Goal: Task Accomplishment & Management: Manage account settings

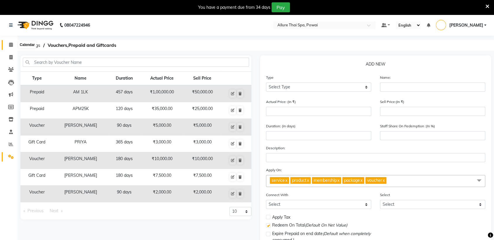
click at [11, 44] on icon at bounding box center [11, 44] width 4 height 4
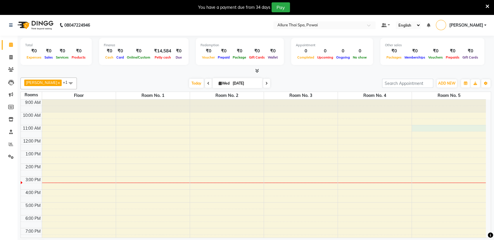
click at [440, 128] on div "9:00 AM 10:00 AM 11:00 AM 12:00 PM 1:00 PM 2:00 PM 3:00 PM 4:00 PM 5:00 PM 6:00…" at bounding box center [253, 195] width 465 height 193
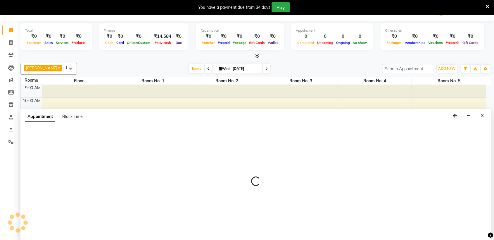
select select "tentative"
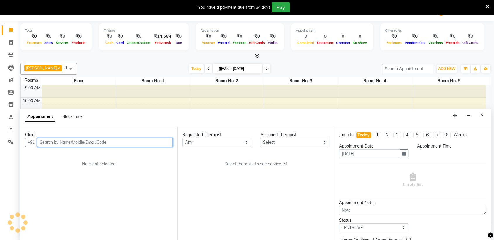
scroll to position [15, 0]
select select "660"
paste input "7977248519"
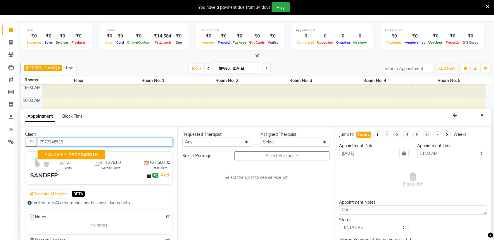
click at [77, 154] on span "7977248519" at bounding box center [83, 154] width 29 height 6
type input "7977248519"
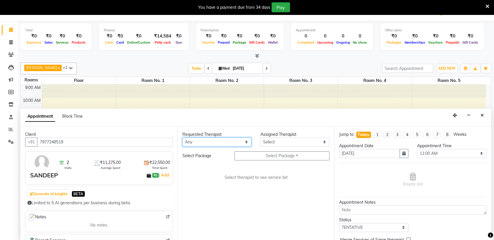
click at [222, 143] on select "Any AKOK Allure Thai Appointment [PERSON_NAME] CHEM [PERSON_NAME] HRIATI [DEMOG…" at bounding box center [216, 141] width 69 height 9
select select "69331"
click at [182, 137] on select "Any AKOK Allure Thai Appointment [PERSON_NAME] CHEM [PERSON_NAME] HRIATI [DEMOG…" at bounding box center [216, 141] width 69 height 9
select select "69331"
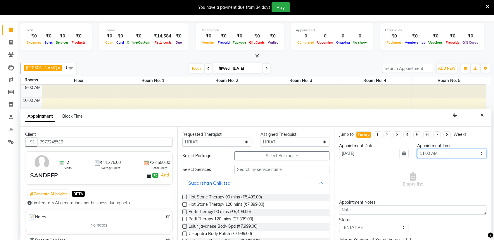
click at [430, 151] on select "Select 10:00 AM 10:05 AM 10:10 AM 10:15 AM 10:20 AM 10:25 AM 10:30 AM 10:35 AM …" at bounding box center [451, 153] width 69 height 9
select select "705"
click at [417, 149] on select "Select 10:00 AM 10:05 AM 10:10 AM 10:15 AM 10:20 AM 10:25 AM 10:30 AM 10:35 AM …" at bounding box center [451, 153] width 69 height 9
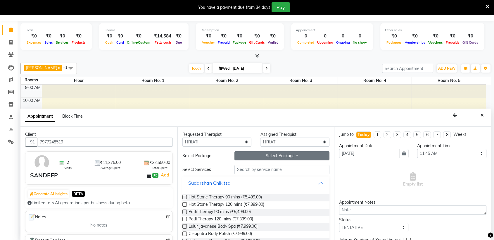
click at [251, 157] on button "Select Package Toggle Dropdown" at bounding box center [281, 155] width 95 height 9
click at [249, 169] on li "Western Massage 12hours" at bounding box center [269, 167] width 68 height 8
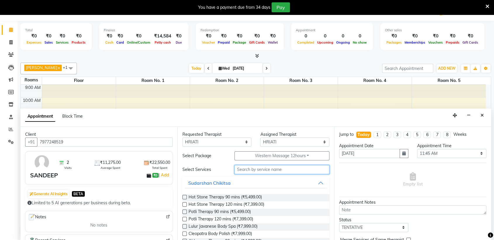
click at [249, 169] on input "text" at bounding box center [281, 169] width 95 height 9
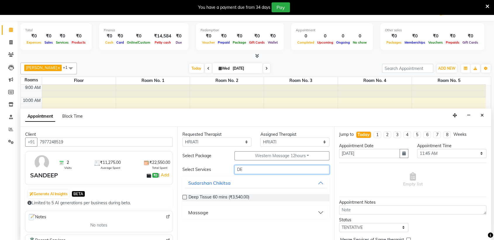
type input "D"
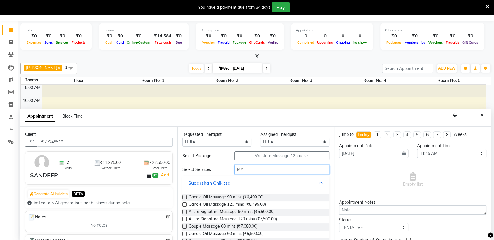
scroll to position [99, 0]
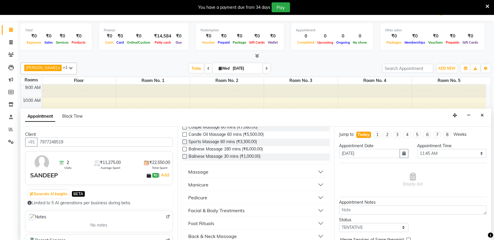
type input "MA"
click at [249, 175] on button "Massage" at bounding box center [256, 171] width 143 height 11
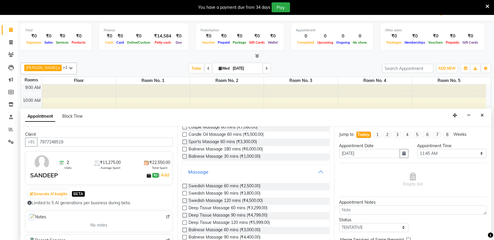
scroll to position [0, 0]
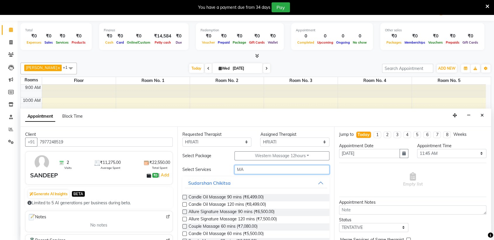
click at [254, 168] on input "MA" at bounding box center [281, 169] width 95 height 9
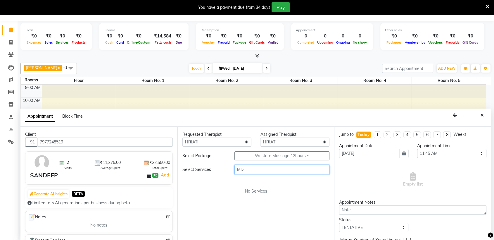
type input "M"
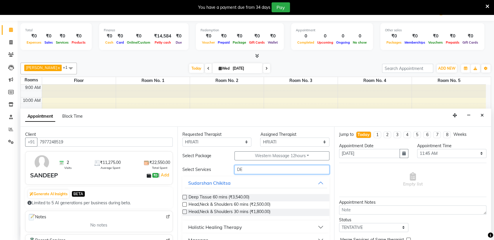
type input "D"
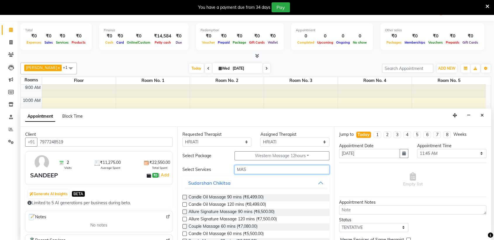
scroll to position [93, 0]
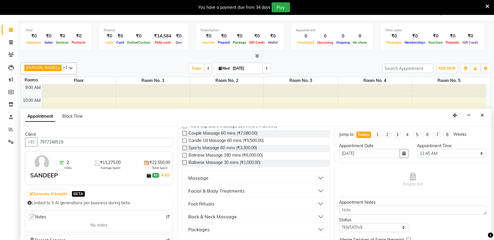
click at [283, 178] on button "Massage" at bounding box center [256, 177] width 143 height 11
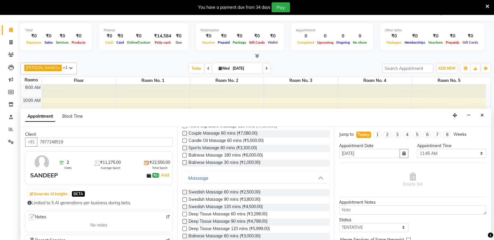
click at [334, 147] on div "Jump to [DATE] 1 2 3 4 5 6 7 8 Weeks Appointment Date [DATE] Appointment Time S…" at bounding box center [412, 183] width 157 height 113
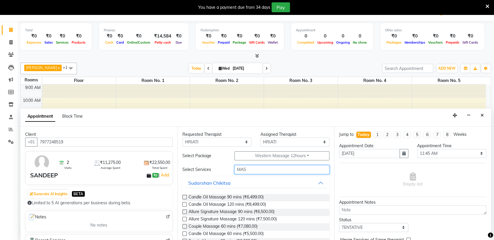
click at [269, 171] on input "MAS" at bounding box center [281, 169] width 95 height 9
type input "M"
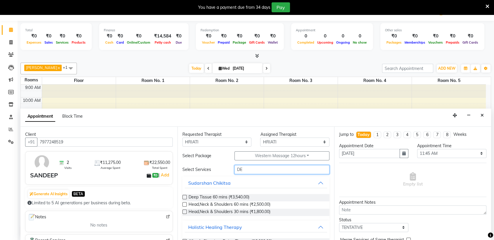
type input "D"
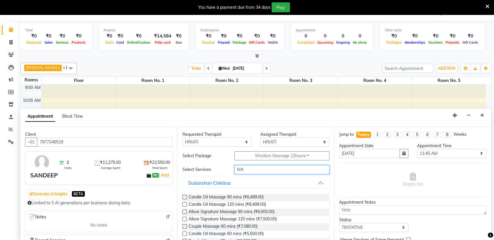
type input "MAS"
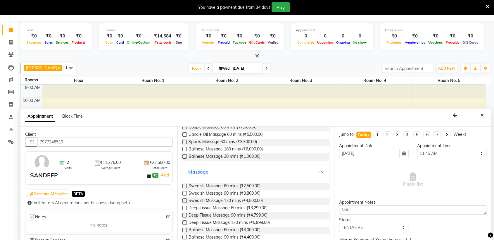
click at [185, 207] on label at bounding box center [184, 207] width 4 height 4
click at [185, 207] on input "checkbox" at bounding box center [184, 208] width 4 height 4
checkbox input "true"
select select "4279"
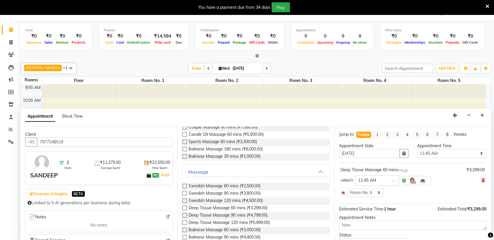
checkbox input "false"
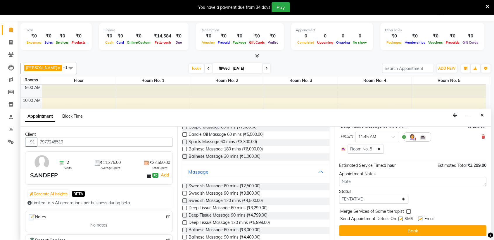
click at [402, 218] on label at bounding box center [400, 218] width 4 height 4
click at [402, 218] on input "checkbox" at bounding box center [400, 219] width 4 height 4
checkbox input "false"
click at [418, 217] on label at bounding box center [420, 218] width 4 height 4
click at [418, 217] on input "checkbox" at bounding box center [420, 219] width 4 height 4
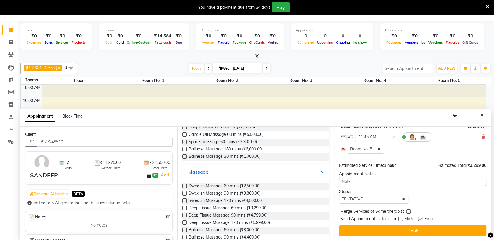
checkbox input "false"
click at [381, 198] on select "Select TENTATIVE CONFIRM CHECK-IN UPCOMING" at bounding box center [373, 198] width 69 height 9
select select "confirm booking"
click at [339, 194] on select "Select TENTATIVE CONFIRM CHECK-IN UPCOMING" at bounding box center [373, 198] width 69 height 9
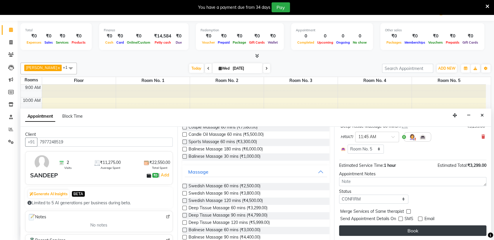
click at [375, 229] on button "Book" at bounding box center [412, 230] width 147 height 11
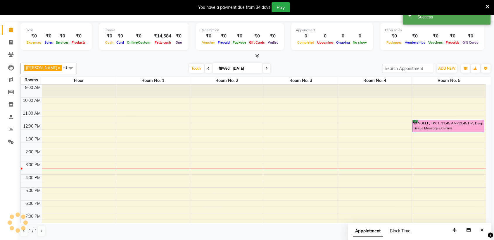
scroll to position [0, 0]
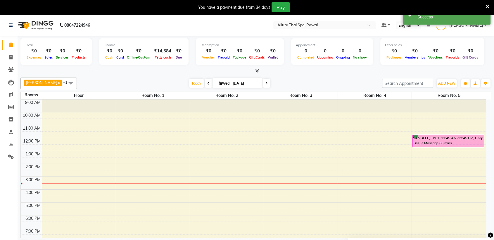
click at [422, 141] on div "SANDEEP, TK01, 11:45 AM-12:45 PM, Deep Tissue Massage 60 mins" at bounding box center [448, 141] width 71 height 12
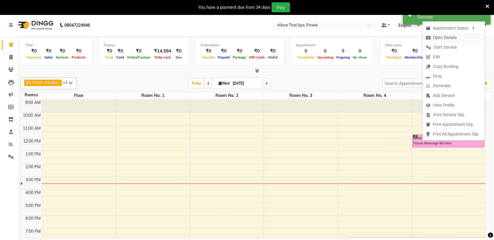
click at [445, 37] on span "Open Details" at bounding box center [445, 37] width 24 height 6
select select "6"
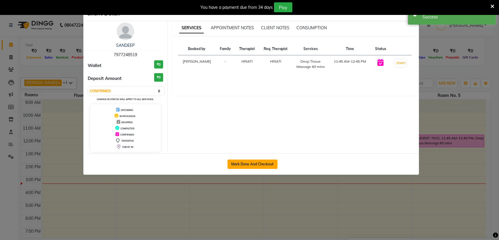
click at [247, 162] on button "Mark Done And Checkout" at bounding box center [252, 163] width 50 height 9
select select "service"
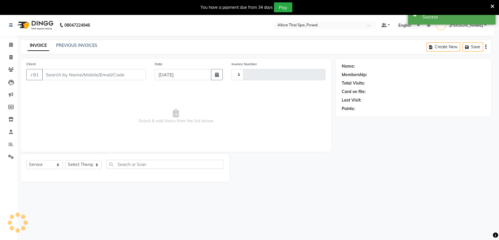
type input "1434"
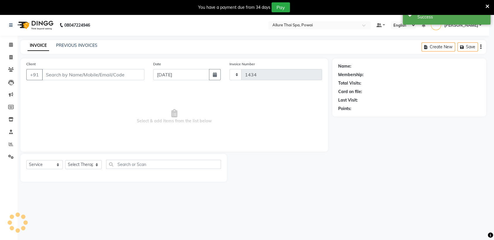
select select "6686"
type input "7977248519"
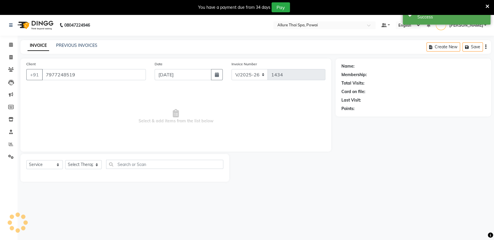
select select "69331"
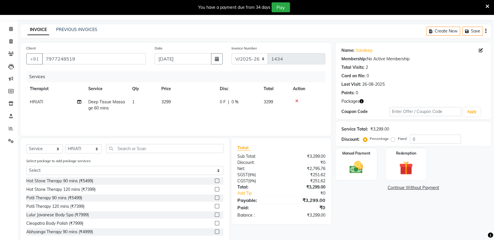
scroll to position [28, 0]
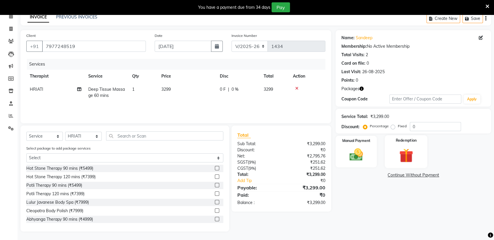
click at [402, 146] on div "Redemption" at bounding box center [406, 151] width 43 height 33
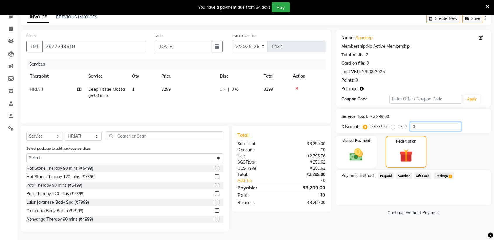
click at [419, 127] on input "0" at bounding box center [435, 126] width 51 height 9
type input "100"
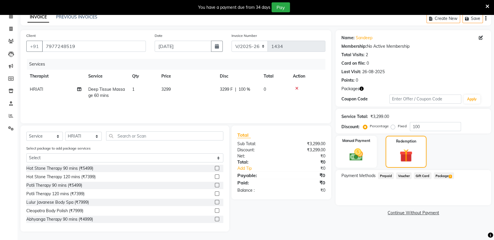
click at [440, 174] on span "Package 1" at bounding box center [444, 175] width 20 height 7
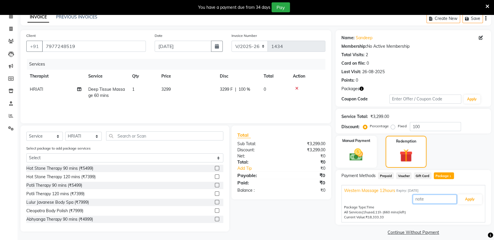
click at [421, 197] on input "text" at bounding box center [435, 198] width 44 height 9
click at [446, 199] on input "BALANCE AFTER THIS SESSION" at bounding box center [435, 198] width 44 height 9
type input "BALANCE AFTER THIS SESSION 600MINUTS"
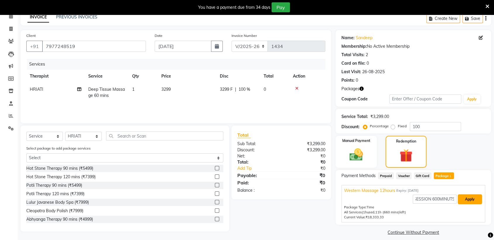
scroll to position [0, 0]
click at [473, 197] on button "Apply" at bounding box center [470, 199] width 24 height 10
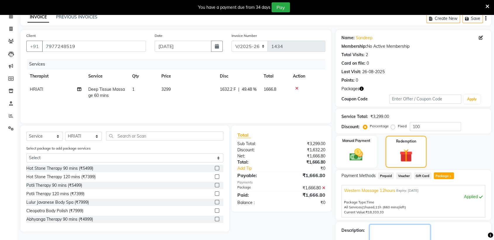
click at [386, 229] on textarea at bounding box center [399, 233] width 61 height 18
click at [493, 213] on div "Name: Sandeep Membership: No Active Membership Total Visits: 2 Card on file: 0 …" at bounding box center [416, 147] width 160 height 234
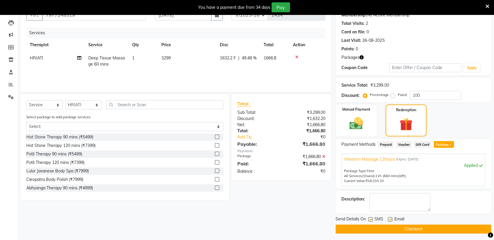
scroll to position [61, 0]
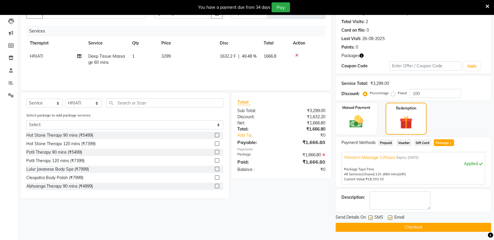
click at [473, 163] on div "Applied" at bounding box center [413, 163] width 139 height 6
click at [404, 203] on textarea at bounding box center [399, 200] width 61 height 18
type textarea "BALANCE AFTER THIS SESSION 600 MINUTS"
click at [369, 217] on label at bounding box center [370, 217] width 4 height 4
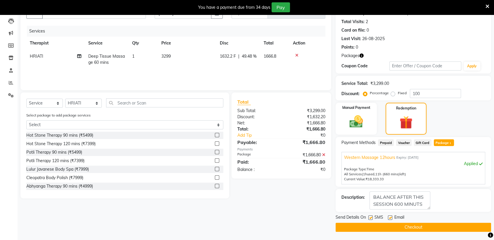
click at [369, 217] on input "checkbox" at bounding box center [370, 218] width 4 height 4
checkbox input "false"
click at [391, 218] on label at bounding box center [390, 217] width 4 height 4
click at [391, 218] on input "checkbox" at bounding box center [390, 218] width 4 height 4
checkbox input "false"
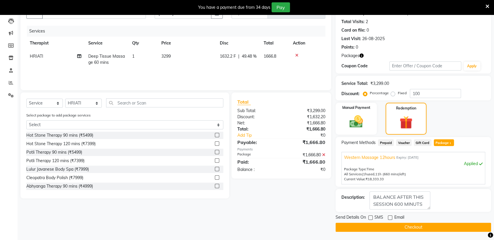
click at [390, 157] on span "Western Massage 12hours" at bounding box center [369, 157] width 51 height 6
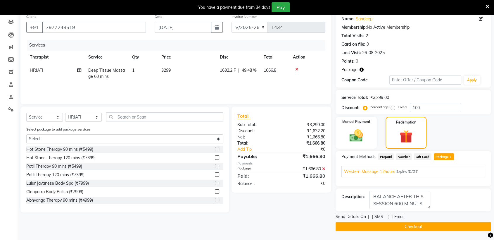
scroll to position [47, 0]
click at [381, 171] on span "Western Massage 12hours" at bounding box center [369, 172] width 51 height 6
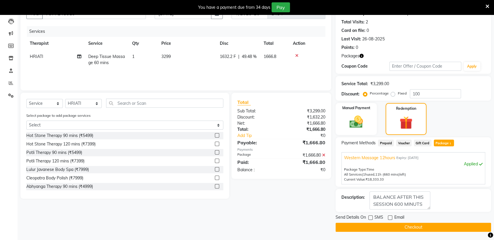
scroll to position [61, 0]
click at [487, 4] on icon at bounding box center [488, 6] width 4 height 5
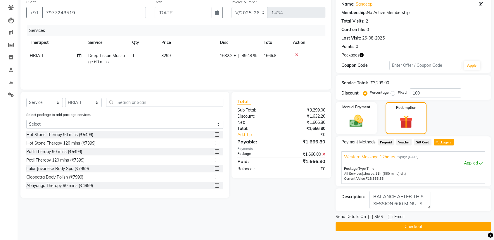
scroll to position [47, 0]
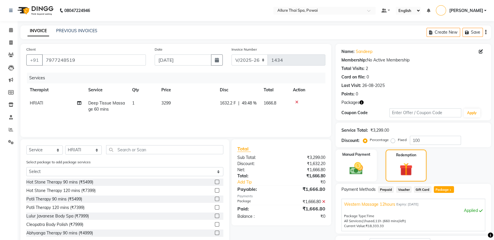
scroll to position [47, 0]
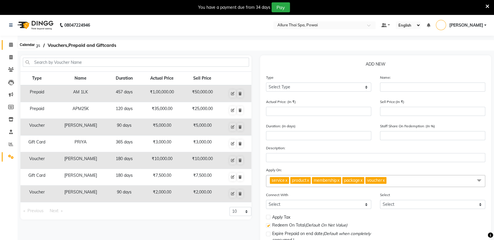
click at [11, 46] on icon at bounding box center [11, 44] width 4 height 4
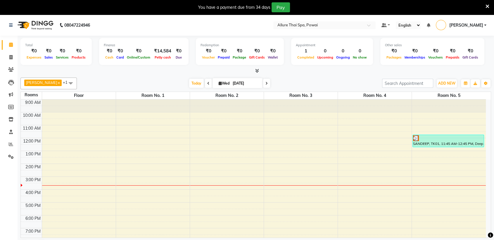
click at [425, 139] on div at bounding box center [448, 138] width 70 height 6
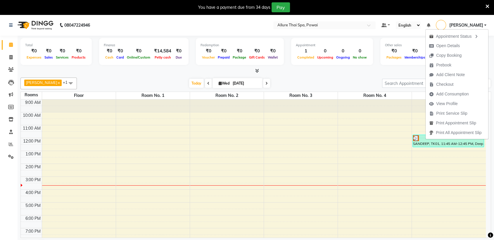
click at [354, 127] on div "9:00 AM 10:00 AM 11:00 AM 12:00 PM 1:00 PM 2:00 PM 3:00 PM 4:00 PM 5:00 PM 6:00…" at bounding box center [253, 195] width 465 height 193
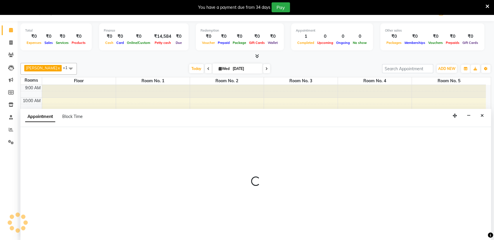
scroll to position [15, 0]
select select "tentative"
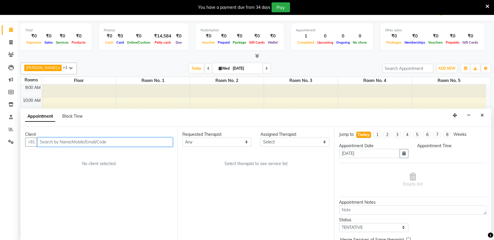
select select "660"
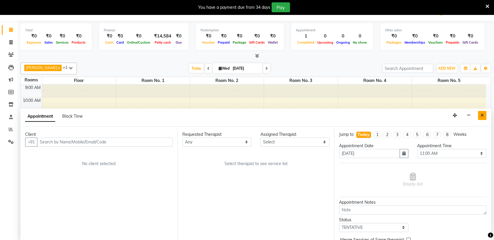
click at [482, 114] on icon "Close" at bounding box center [482, 115] width 3 height 4
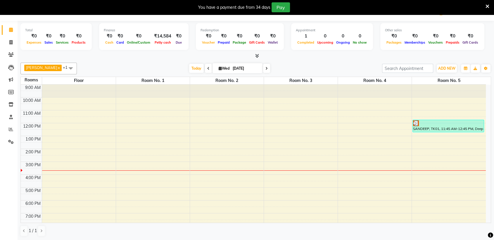
click at [460, 125] on div at bounding box center [448, 123] width 70 height 6
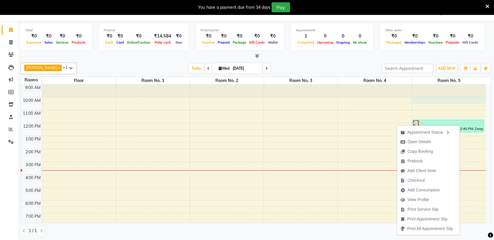
click at [444, 101] on div "9:00 AM 10:00 AM 11:00 AM 12:00 PM 1:00 PM 2:00 PM 3:00 PM 4:00 PM 5:00 PM 6:00…" at bounding box center [253, 180] width 465 height 193
select select "600"
select select "tentative"
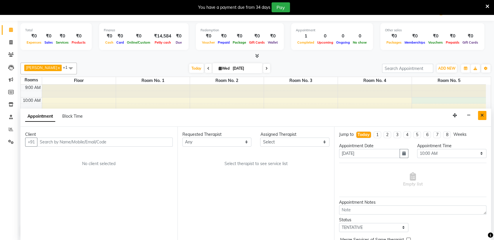
click at [481, 115] on icon "Close" at bounding box center [482, 115] width 3 height 4
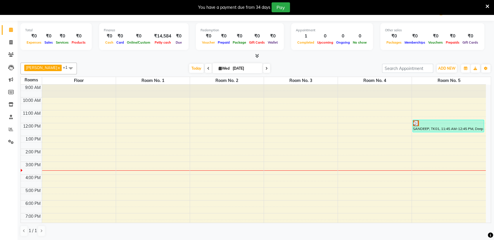
click at [207, 67] on icon at bounding box center [208, 69] width 2 height 4
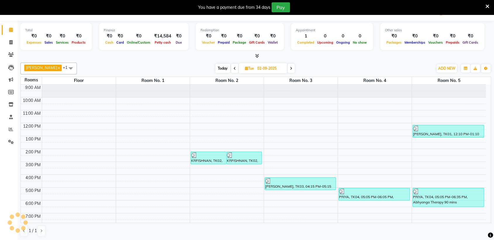
scroll to position [54, 0]
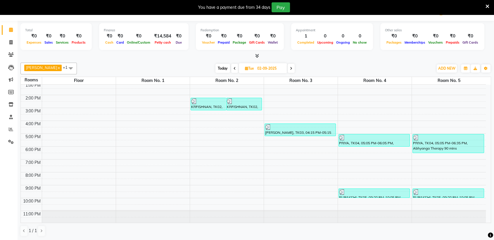
click at [290, 68] on icon at bounding box center [291, 69] width 2 height 4
type input "[DATE]"
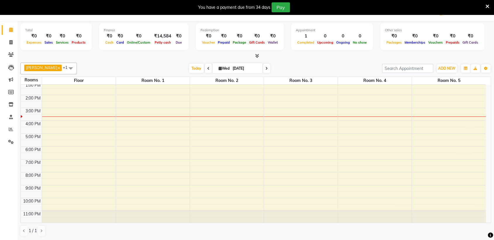
scroll to position [0, 0]
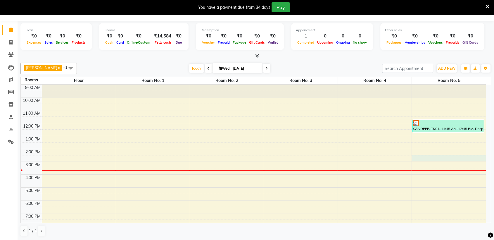
click at [430, 157] on div "9:00 AM 10:00 AM 11:00 AM 12:00 PM 1:00 PM 2:00 PM 3:00 PM 4:00 PM 5:00 PM 6:00…" at bounding box center [253, 180] width 465 height 193
select select "870"
select select "tentative"
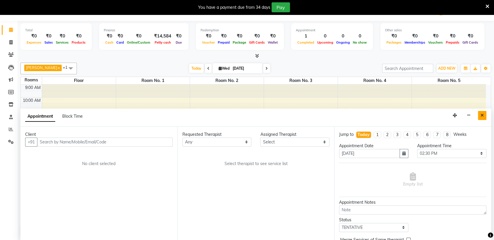
click at [479, 111] on button "Close" at bounding box center [482, 115] width 8 height 9
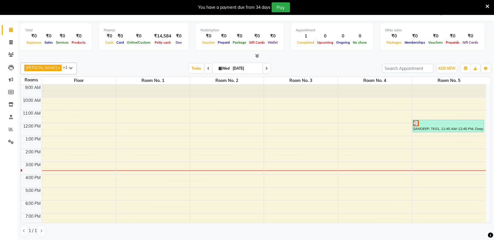
click at [441, 142] on div "9:00 AM 10:00 AM 11:00 AM 12:00 PM 1:00 PM 2:00 PM 3:00 PM 4:00 PM 5:00 PM 6:00…" at bounding box center [253, 180] width 465 height 193
select select "tentative"
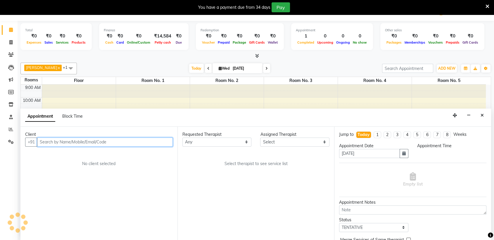
select select "810"
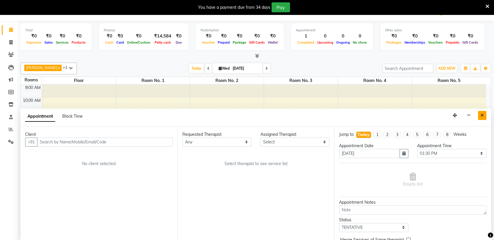
click at [483, 116] on icon "Close" at bounding box center [482, 115] width 3 height 4
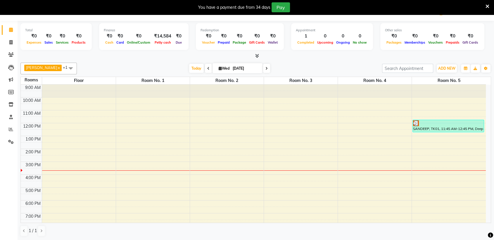
scroll to position [1, 0]
click at [422, 120] on div at bounding box center [448, 122] width 70 height 6
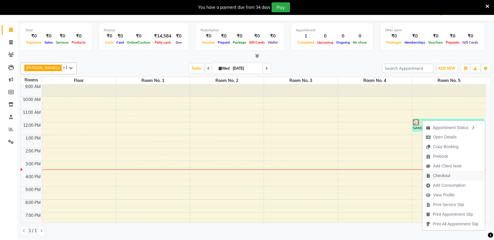
click at [423, 178] on span "Checkout" at bounding box center [437, 176] width 31 height 10
select select "6686"
select select "service"
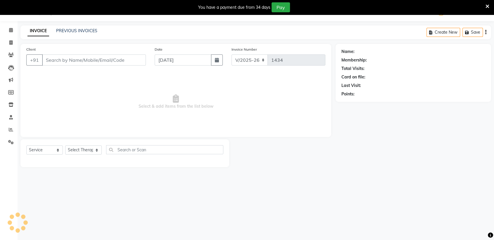
scroll to position [14, 0]
type input "7977248519"
select select "69331"
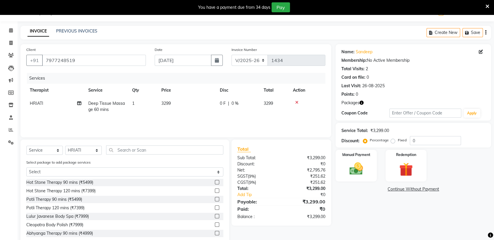
click at [488, 4] on icon at bounding box center [488, 6] width 4 height 5
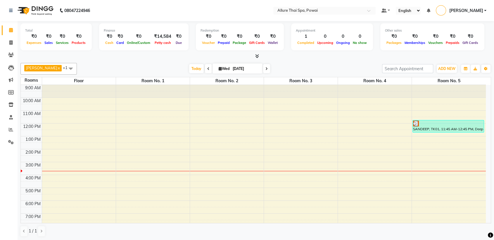
click at [416, 125] on img at bounding box center [416, 123] width 6 height 6
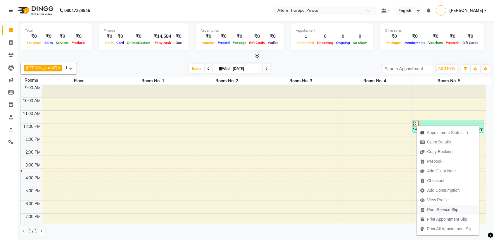
click at [455, 211] on span "Print Service Slip" at bounding box center [442, 209] width 31 height 6
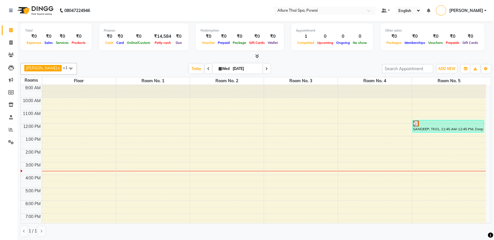
click at [419, 134] on div "9:00 AM 10:00 AM 11:00 AM 12:00 PM 1:00 PM 2:00 PM 3:00 PM 4:00 PM 5:00 PM 6:00…" at bounding box center [253, 181] width 465 height 193
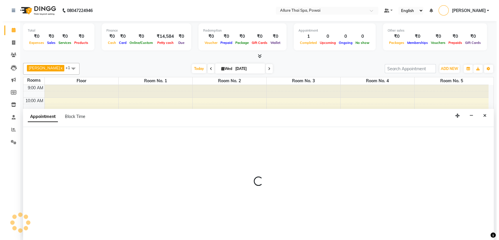
scroll to position [0, 0]
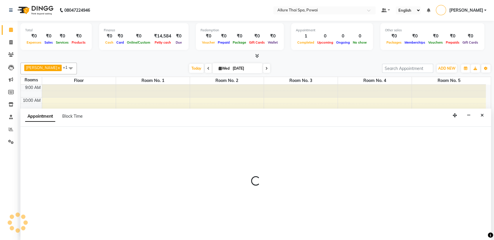
select select "750"
select select "tentative"
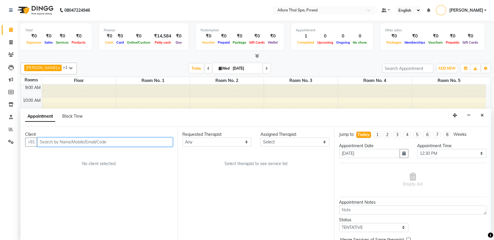
paste input "9321466074"
type input "9321466074"
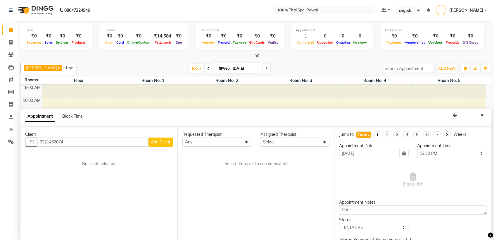
click at [156, 140] on span "Add Client" at bounding box center [161, 141] width 20 height 5
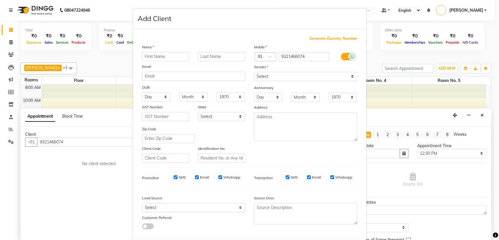
click at [276, 44] on div "Mobile" at bounding box center [306, 48] width 112 height 8
click at [171, 54] on input "text" at bounding box center [165, 56] width 47 height 9
type input "Swapnil"
click at [271, 73] on select "Select Male Female Other Prefer Not To Say" at bounding box center [305, 76] width 103 height 9
select select "male"
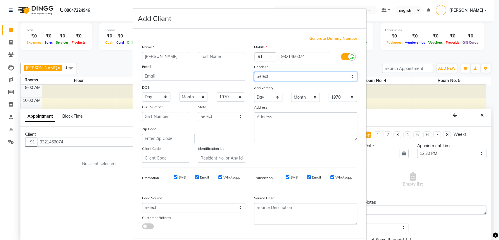
click at [254, 72] on select "Select Male Female Other Prefer Not To Say" at bounding box center [305, 76] width 103 height 9
click at [171, 115] on input "text" at bounding box center [165, 116] width 47 height 9
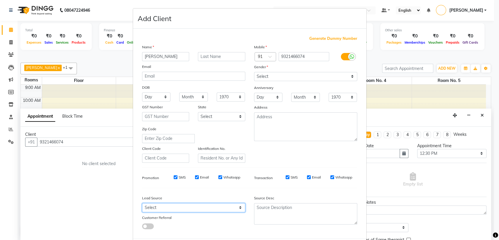
click at [156, 209] on select "Select Walk-in Referral Friend Advertisement Facebook JustDial Google Other Web…" at bounding box center [193, 207] width 103 height 9
select select "55432"
click at [142, 203] on select "Select Walk-in Referral Friend Advertisement Facebook JustDial Google Other Web…" at bounding box center [193, 207] width 103 height 9
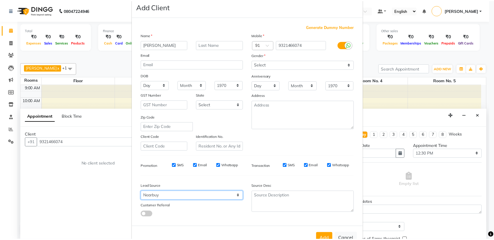
scroll to position [29, 0]
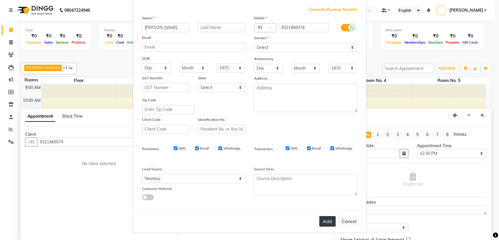
click at [322, 218] on button "Add" at bounding box center [327, 221] width 16 height 11
select select
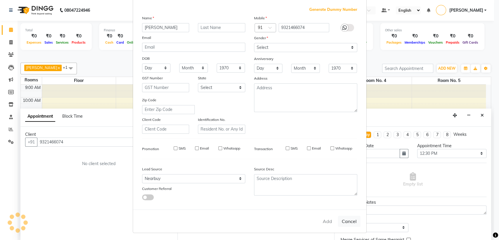
select select
checkbox input "false"
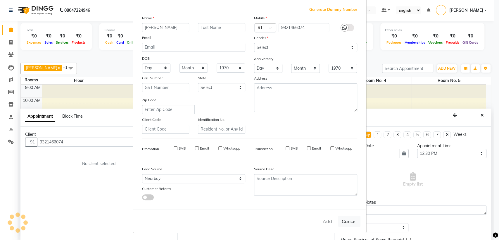
checkbox input "false"
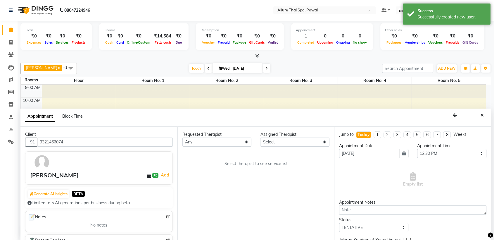
scroll to position [0, 0]
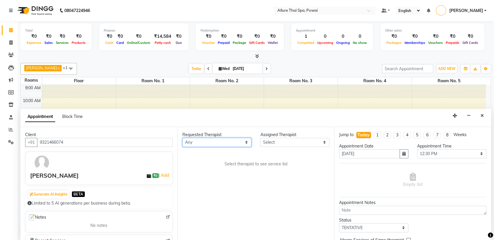
click at [227, 138] on select "Any AKOK Allure Thai Appointment [PERSON_NAME] CHEM [PERSON_NAME] HRIATI [DEMOG…" at bounding box center [216, 142] width 69 height 9
select select "69332"
click at [182, 138] on select "Any AKOK Allure Thai Appointment [PERSON_NAME] CHEM [PERSON_NAME] HRIATI [DEMOG…" at bounding box center [216, 142] width 69 height 9
select select "69332"
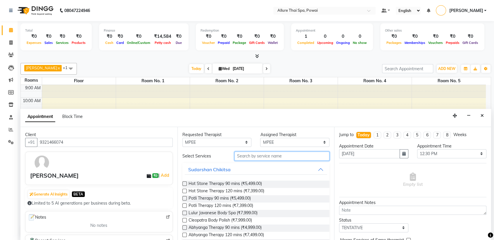
click at [255, 153] on input "text" at bounding box center [281, 155] width 95 height 9
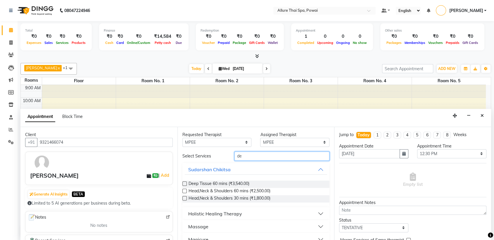
type input "de"
click at [250, 228] on button "Massage" at bounding box center [256, 226] width 143 height 11
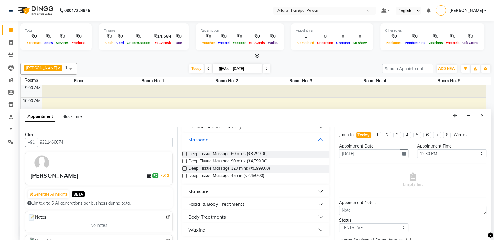
click at [185, 160] on label at bounding box center [184, 161] width 4 height 4
click at [185, 160] on input "checkbox" at bounding box center [184, 162] width 4 height 4
checkbox input "true"
select select "4279"
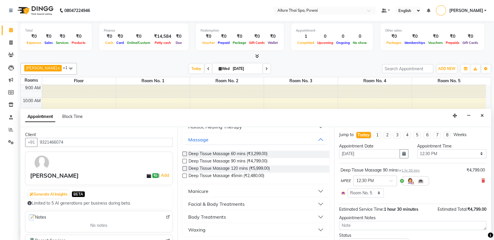
checkbox input "false"
click at [379, 181] on input "text" at bounding box center [369, 180] width 26 height 6
click at [375, 229] on div "01:45 PM" at bounding box center [374, 231] width 43 height 11
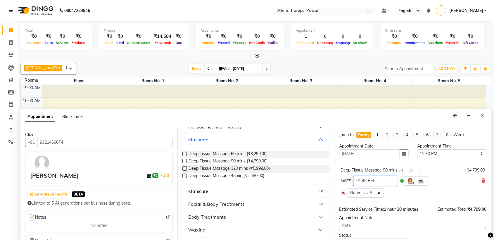
scroll to position [44, 0]
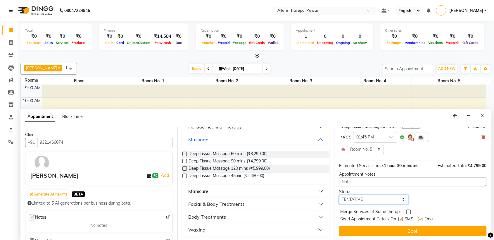
click at [369, 197] on select "Select TENTATIVE CONFIRM CHECK-IN UPCOMING" at bounding box center [373, 199] width 69 height 9
select select "confirm booking"
click at [339, 195] on select "Select TENTATIVE CONFIRM CHECK-IN UPCOMING" at bounding box center [373, 199] width 69 height 9
click at [402, 220] on label at bounding box center [400, 219] width 4 height 4
click at [402, 220] on input "checkbox" at bounding box center [400, 219] width 4 height 4
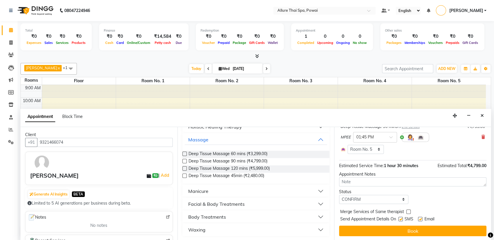
checkbox input "false"
click at [419, 220] on label at bounding box center [420, 219] width 4 height 4
click at [419, 220] on input "checkbox" at bounding box center [420, 219] width 4 height 4
checkbox input "false"
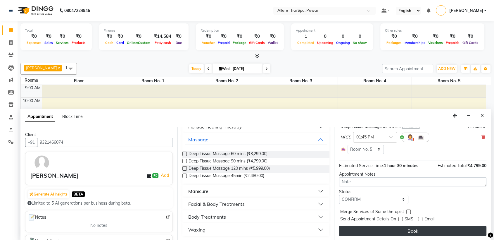
click at [402, 229] on button "Book" at bounding box center [412, 230] width 147 height 11
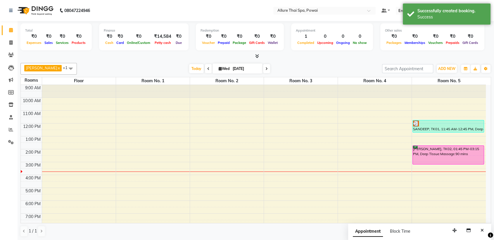
click at [435, 156] on div "Swapnil, TK02, 01:45 PM-03:15 PM, Deep Tissue Massage 90 mins" at bounding box center [448, 155] width 71 height 18
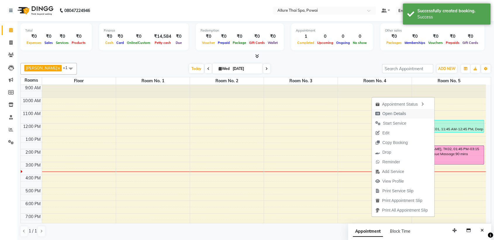
click at [401, 115] on span "Open Details" at bounding box center [394, 113] width 24 height 6
select select "6"
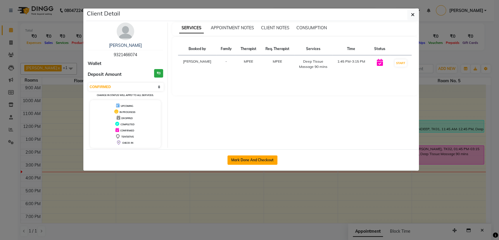
click at [256, 161] on button "Mark Done And Checkout" at bounding box center [252, 159] width 50 height 9
select select "service"
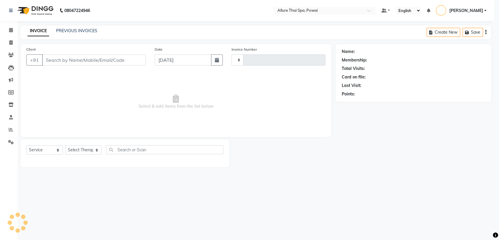
type input "1434"
select select "6686"
type input "9321466074"
select select "69332"
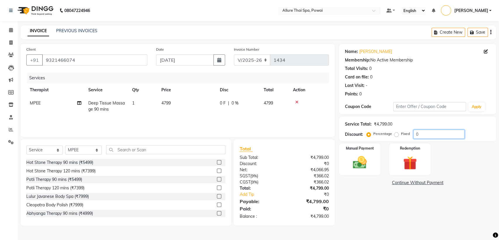
click at [422, 132] on input "0" at bounding box center [438, 133] width 51 height 9
type input "1"
click at [401, 134] on label "Fixed" at bounding box center [405, 133] width 9 height 5
click at [397, 134] on input "Fixed" at bounding box center [397, 134] width 4 height 4
radio input "true"
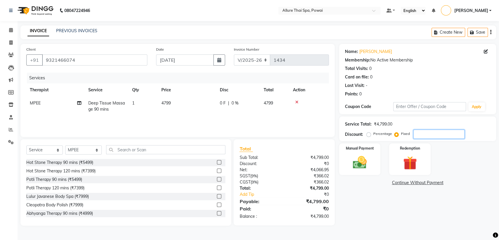
click at [433, 135] on input "number" at bounding box center [438, 133] width 51 height 9
type input "1"
click at [354, 165] on img at bounding box center [359, 162] width 23 height 16
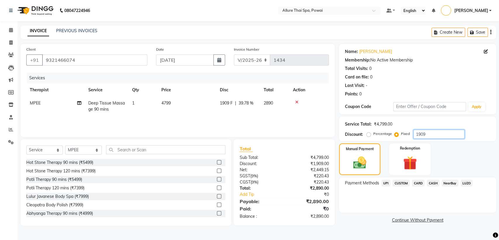
click at [430, 135] on input "1909" at bounding box center [438, 133] width 51 height 9
type input "1"
click at [366, 153] on div "Manual Payment" at bounding box center [359, 159] width 43 height 33
click at [416, 134] on input "number" at bounding box center [438, 133] width 51 height 9
type input "1909"
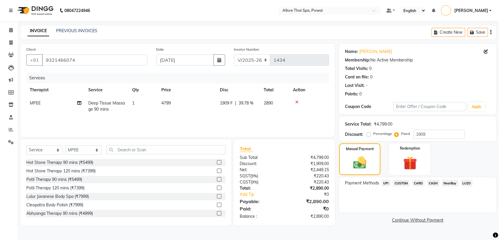
click at [384, 182] on span "UPI" at bounding box center [385, 182] width 9 height 7
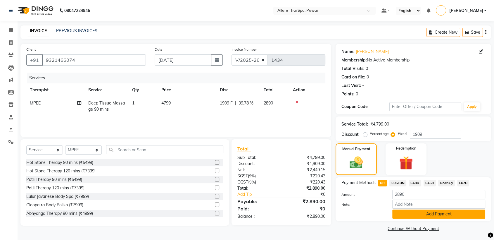
click at [420, 212] on button "Add Payment" at bounding box center [438, 213] width 93 height 9
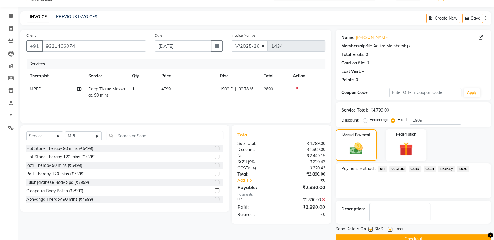
scroll to position [26, 0]
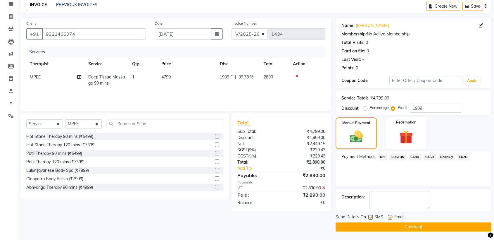
click at [370, 219] on div at bounding box center [370, 218] width 4 height 6
click at [370, 218] on label at bounding box center [370, 217] width 4 height 4
click at [370, 218] on input "checkbox" at bounding box center [370, 217] width 4 height 4
checkbox input "false"
click at [390, 216] on label at bounding box center [390, 217] width 4 height 4
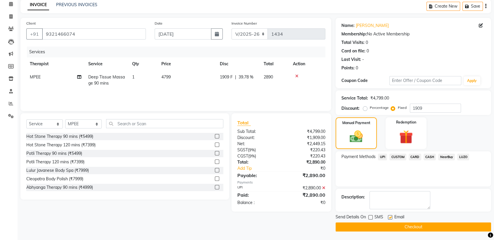
click at [390, 216] on input "checkbox" at bounding box center [390, 217] width 4 height 4
checkbox input "false"
click at [388, 225] on button "Checkout" at bounding box center [414, 226] width 156 height 9
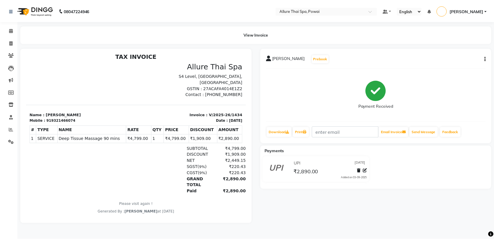
scroll to position [5, 0]
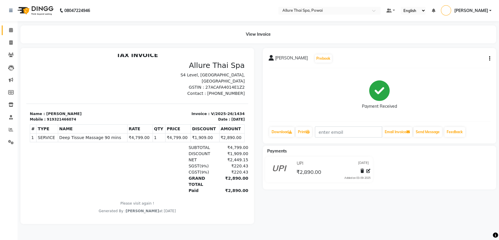
click at [10, 34] on link "Calendar" at bounding box center [9, 30] width 14 height 10
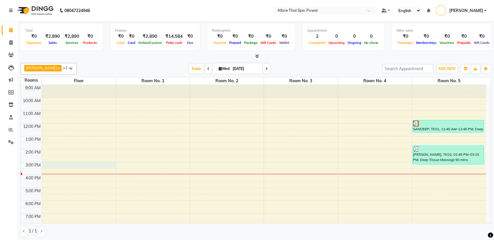
click at [70, 167] on div "9:00 AM 10:00 AM 11:00 AM 12:00 PM 1:00 PM 2:00 PM 3:00 PM 4:00 PM 5:00 PM 6:00…" at bounding box center [253, 181] width 465 height 193
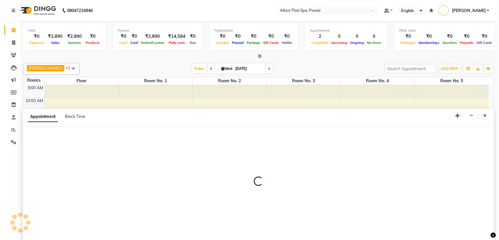
scroll to position [0, 0]
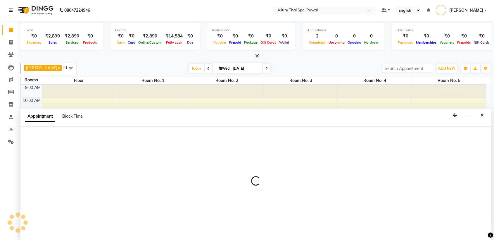
select select "900"
select select "tentative"
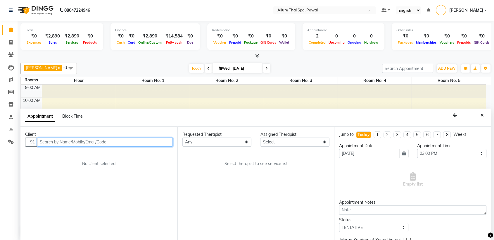
paste input "7875673237"
type input "7875673237"
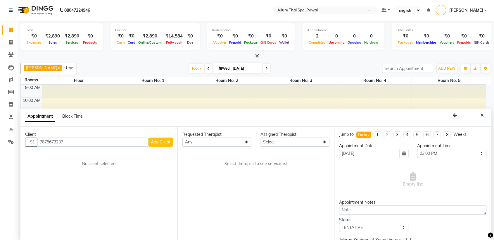
click at [157, 141] on span "Add Client" at bounding box center [161, 141] width 20 height 5
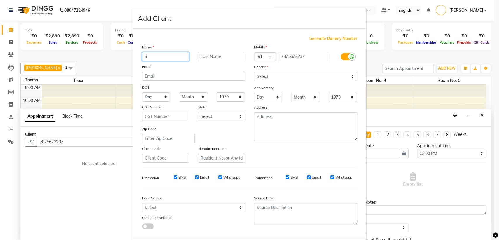
type input "r"
click at [159, 59] on input "text" at bounding box center [165, 56] width 47 height 9
type input "Rishikesh"
click at [263, 75] on select "Select Male Female Other Prefer Not To Say" at bounding box center [305, 76] width 103 height 9
select select "male"
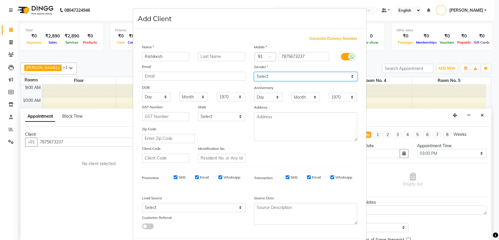
click at [254, 72] on select "Select Male Female Other Prefer Not To Say" at bounding box center [305, 76] width 103 height 9
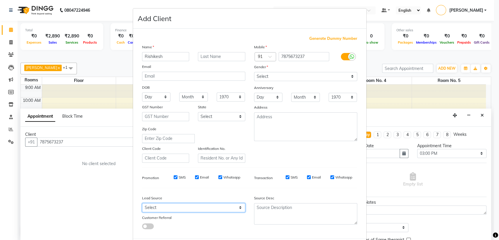
click at [153, 207] on select "Select Walk-in Referral Friend Advertisement Facebook JustDial Google Other Web…" at bounding box center [193, 207] width 103 height 9
select select "47200"
click at [142, 203] on select "Select Walk-in Referral Friend Advertisement Facebook JustDial Google Other Web…" at bounding box center [193, 207] width 103 height 9
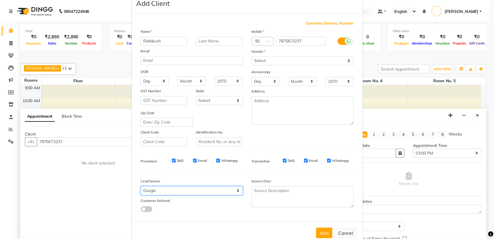
scroll to position [29, 0]
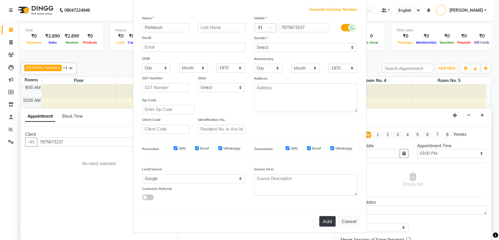
click at [325, 219] on button "Add" at bounding box center [327, 221] width 16 height 11
select select
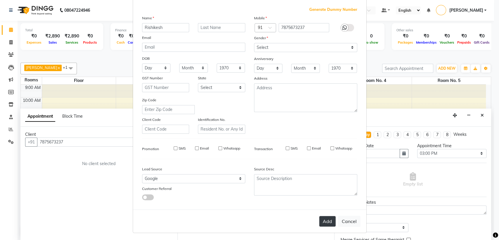
select select
checkbox input "false"
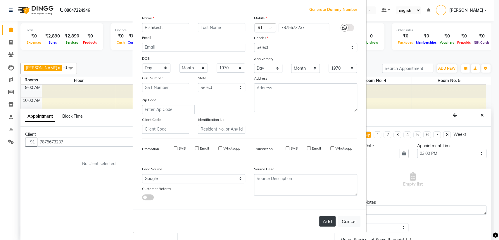
checkbox input "false"
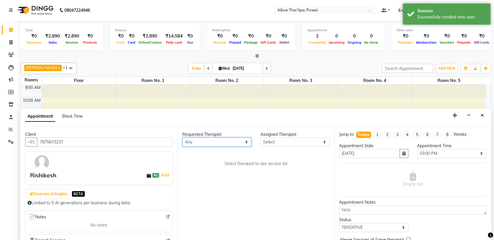
click at [235, 143] on select "Any AKOK Allure Thai Appointment [PERSON_NAME] CHEM [PERSON_NAME] HRIATI [DEMOG…" at bounding box center [216, 141] width 69 height 9
select select "69331"
click at [182, 137] on select "Any AKOK Allure Thai Appointment [PERSON_NAME] CHEM [PERSON_NAME] HRIATI [DEMOG…" at bounding box center [216, 141] width 69 height 9
select select "69331"
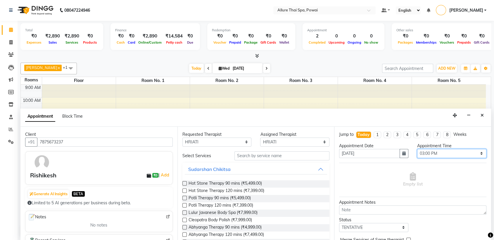
click at [421, 151] on select "Select 10:00 AM 10:05 AM 10:10 AM 10:15 AM 10:20 AM 10:25 AM 10:30 AM 10:35 AM …" at bounding box center [451, 153] width 69 height 9
select select "870"
click at [417, 149] on select "Select 10:00 AM 10:05 AM 10:10 AM 10:15 AM 10:20 AM 10:25 AM 10:30 AM 10:35 AM …" at bounding box center [451, 153] width 69 height 9
click at [381, 227] on select "Select TENTATIVE CONFIRM CHECK-IN UPCOMING" at bounding box center [373, 227] width 69 height 9
select select "confirm booking"
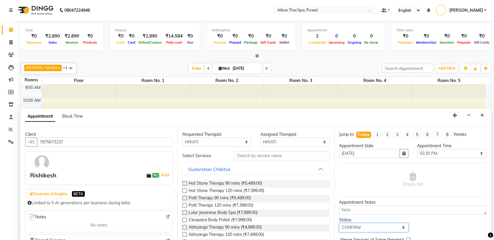
click at [339, 223] on select "Select TENTATIVE CONFIRM CHECK-IN UPCOMING" at bounding box center [373, 227] width 69 height 9
click at [282, 156] on input "text" at bounding box center [281, 155] width 95 height 9
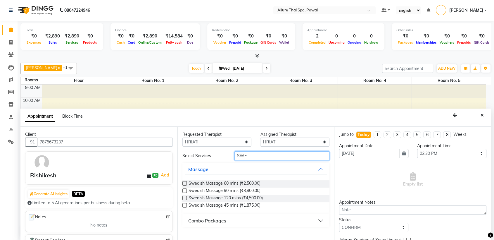
type input "SWE"
click at [331, 203] on div "Requested Therapist Any AKOK Allure Thai Appointment AVNI PATEL CHEM Dini DUATI…" at bounding box center [255, 183] width 157 height 113
click at [332, 214] on div "Requested Therapist Any AKOK Allure Thai Appointment AVNI PATEL CHEM Dini DUATI…" at bounding box center [255, 183] width 157 height 113
click at [182, 183] on label at bounding box center [184, 183] width 4 height 4
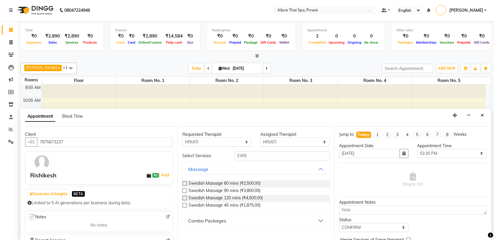
click at [182, 183] on input "checkbox" at bounding box center [184, 184] width 4 height 4
checkbox input "true"
select select "3327"
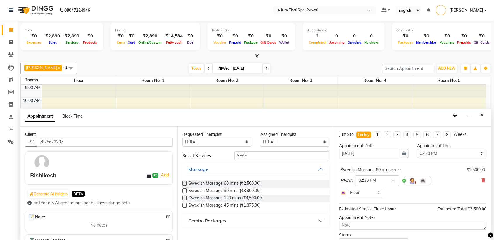
checkbox input "false"
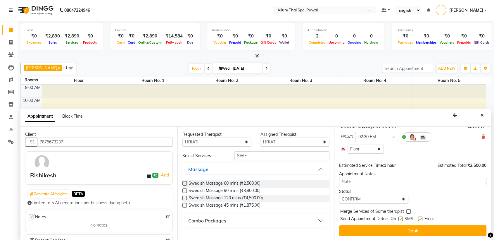
click at [402, 217] on label at bounding box center [400, 218] width 4 height 4
click at [402, 217] on input "checkbox" at bounding box center [400, 219] width 4 height 4
checkbox input "false"
click at [421, 219] on label at bounding box center [420, 218] width 4 height 4
click at [421, 219] on input "checkbox" at bounding box center [420, 219] width 4 height 4
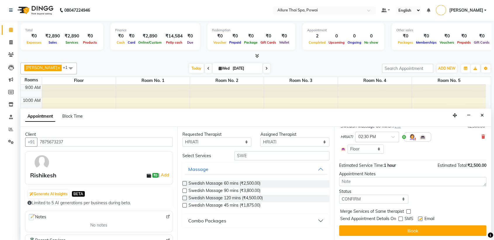
checkbox input "false"
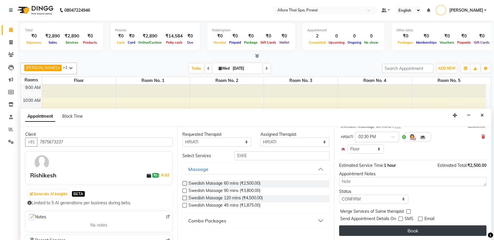
click at [408, 229] on button "Book" at bounding box center [412, 230] width 147 height 11
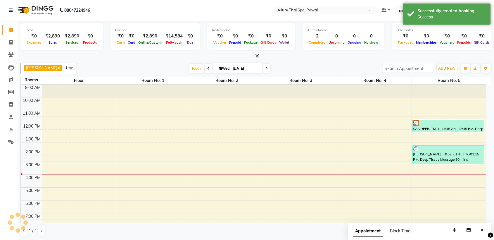
scroll to position [0, 0]
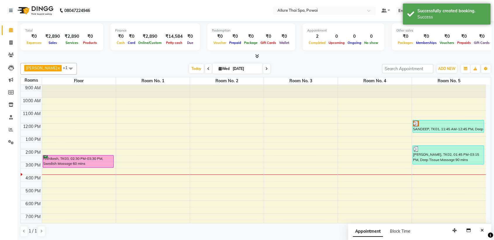
drag, startPoint x: 83, startPoint y: 158, endPoint x: 73, endPoint y: 161, distance: 10.1
click at [73, 161] on div "Rishikesh, TK03, 02:30 PM-03:30 PM, Swedish Massage 60 mins" at bounding box center [78, 161] width 71 height 12
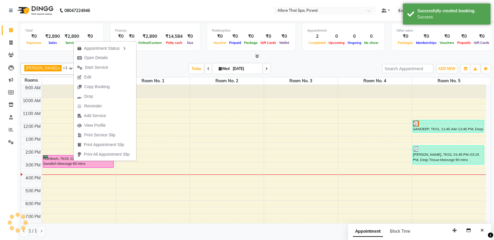
click at [73, 161] on div "Rishikesh, TK03, 02:30 PM-03:30 PM, Swedish Massage 60 mins" at bounding box center [78, 161] width 71 height 12
click at [84, 76] on span "Edit" at bounding box center [87, 77] width 7 height 6
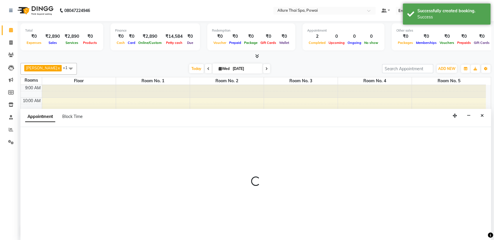
select select "tentative"
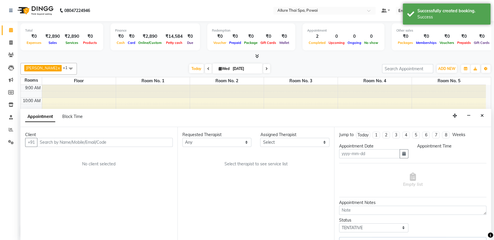
scroll to position [0, 0]
type input "[DATE]"
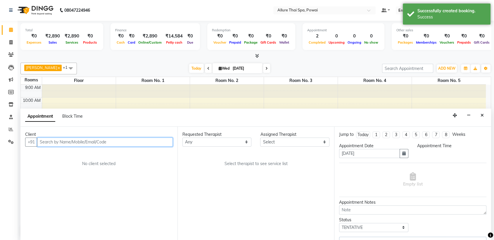
select select "confirm booking"
select select "870"
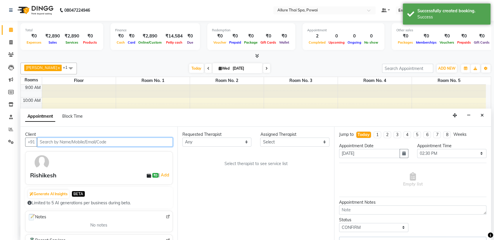
select select "69331"
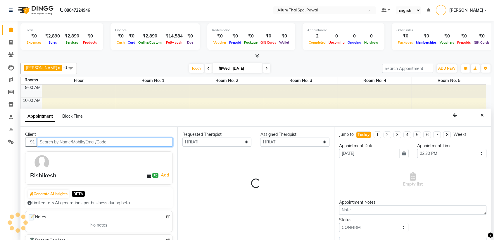
select select "3327"
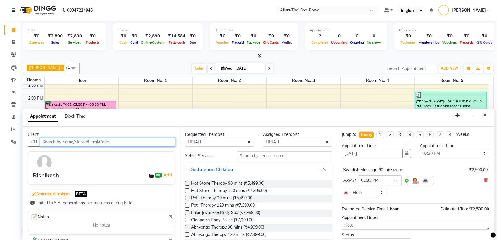
scroll to position [27, 0]
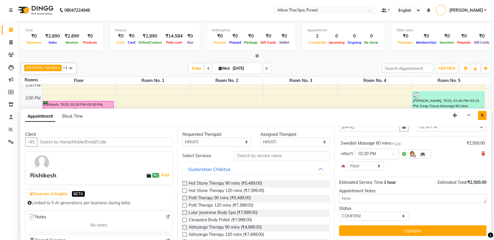
click at [483, 116] on icon "Close" at bounding box center [482, 115] width 3 height 4
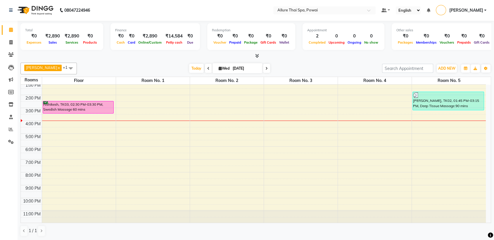
click at [105, 107] on div "Rishikesh, TK03, 02:30 PM-03:30 PM, Swedish Massage 60 mins" at bounding box center [78, 107] width 71 height 12
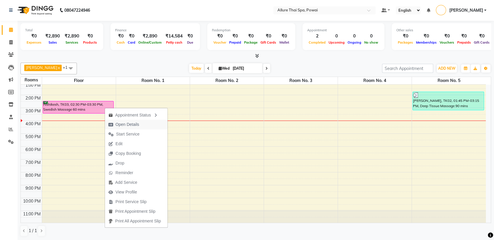
click at [131, 125] on span "Open Details" at bounding box center [127, 124] width 24 height 6
select select "6"
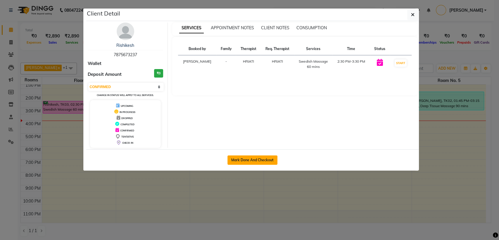
click at [243, 155] on button "Mark Done And Checkout" at bounding box center [252, 159] width 50 height 9
select select "6686"
select select "service"
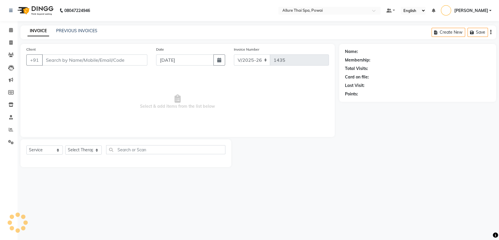
type input "7875673237"
select select "69331"
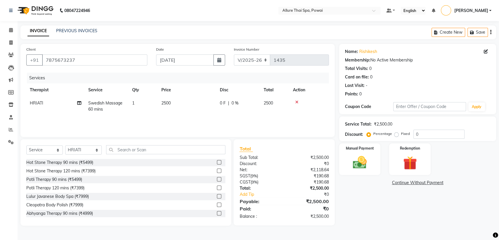
click at [393, 132] on div "Percentage Fixed" at bounding box center [391, 134] width 46 height 8
click at [401, 135] on label "Fixed" at bounding box center [405, 133] width 9 height 5
click at [398, 135] on input "Fixed" at bounding box center [397, 134] width 4 height 4
radio input "true"
click at [421, 137] on input "0" at bounding box center [438, 133] width 51 height 9
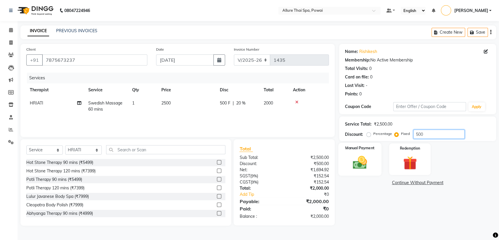
type input "500"
click at [367, 161] on img at bounding box center [359, 162] width 23 height 16
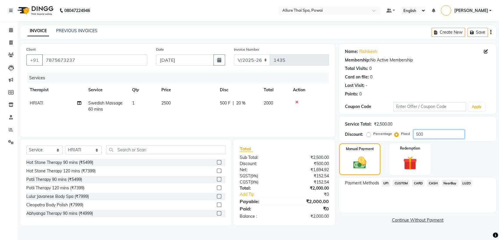
click at [429, 135] on input "500" at bounding box center [438, 133] width 51 height 9
click at [419, 181] on span "CARD" at bounding box center [418, 182] width 13 height 7
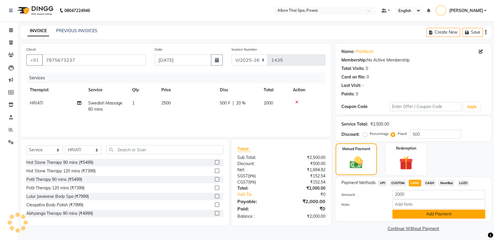
click at [416, 211] on button "Add Payment" at bounding box center [438, 213] width 93 height 9
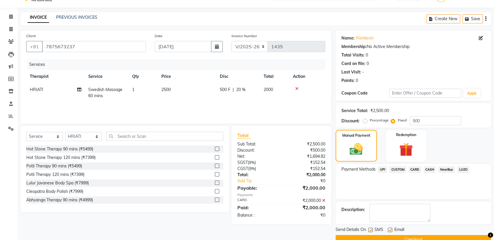
scroll to position [26, 0]
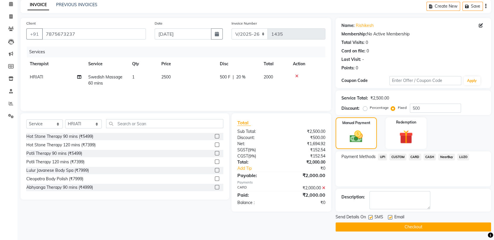
click at [369, 217] on label at bounding box center [370, 217] width 4 height 4
click at [369, 217] on input "checkbox" at bounding box center [370, 217] width 4 height 4
checkbox input "false"
click at [390, 215] on label at bounding box center [390, 217] width 4 height 4
click at [390, 215] on input "checkbox" at bounding box center [390, 217] width 4 height 4
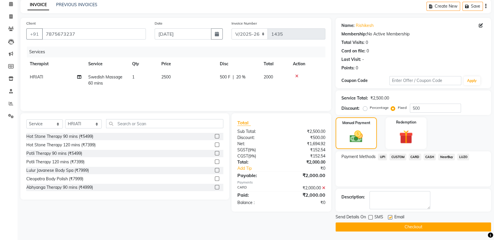
checkbox input "false"
click at [383, 225] on button "Checkout" at bounding box center [414, 226] width 156 height 9
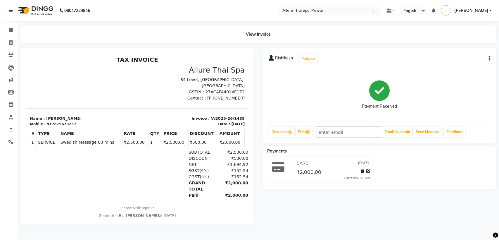
select select "6686"
select select "service"
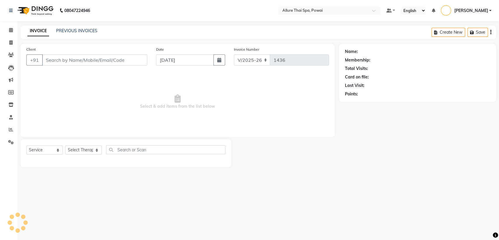
type input "7875673237"
select select "69331"
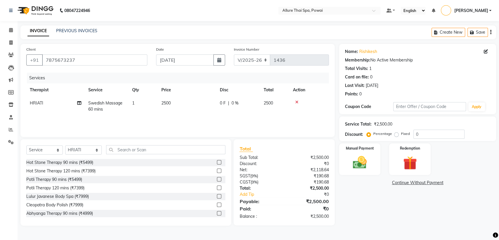
click at [298, 101] on icon at bounding box center [296, 102] width 3 height 4
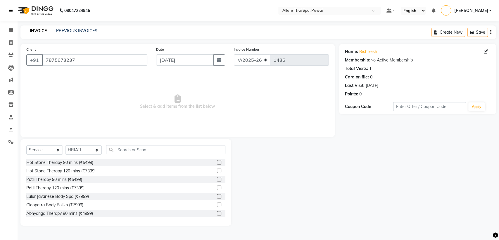
click at [13, 10] on link at bounding box center [12, 10] width 6 height 16
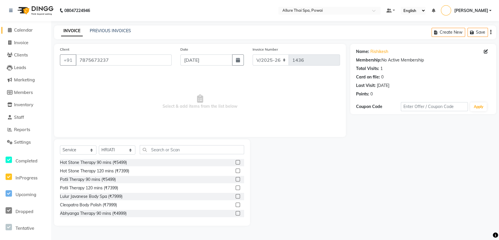
click at [12, 30] on span at bounding box center [9, 30] width 9 height 7
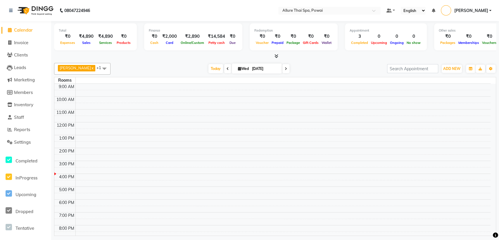
click at [12, 30] on span at bounding box center [9, 30] width 9 height 7
